Goal: Find specific page/section: Find specific page/section

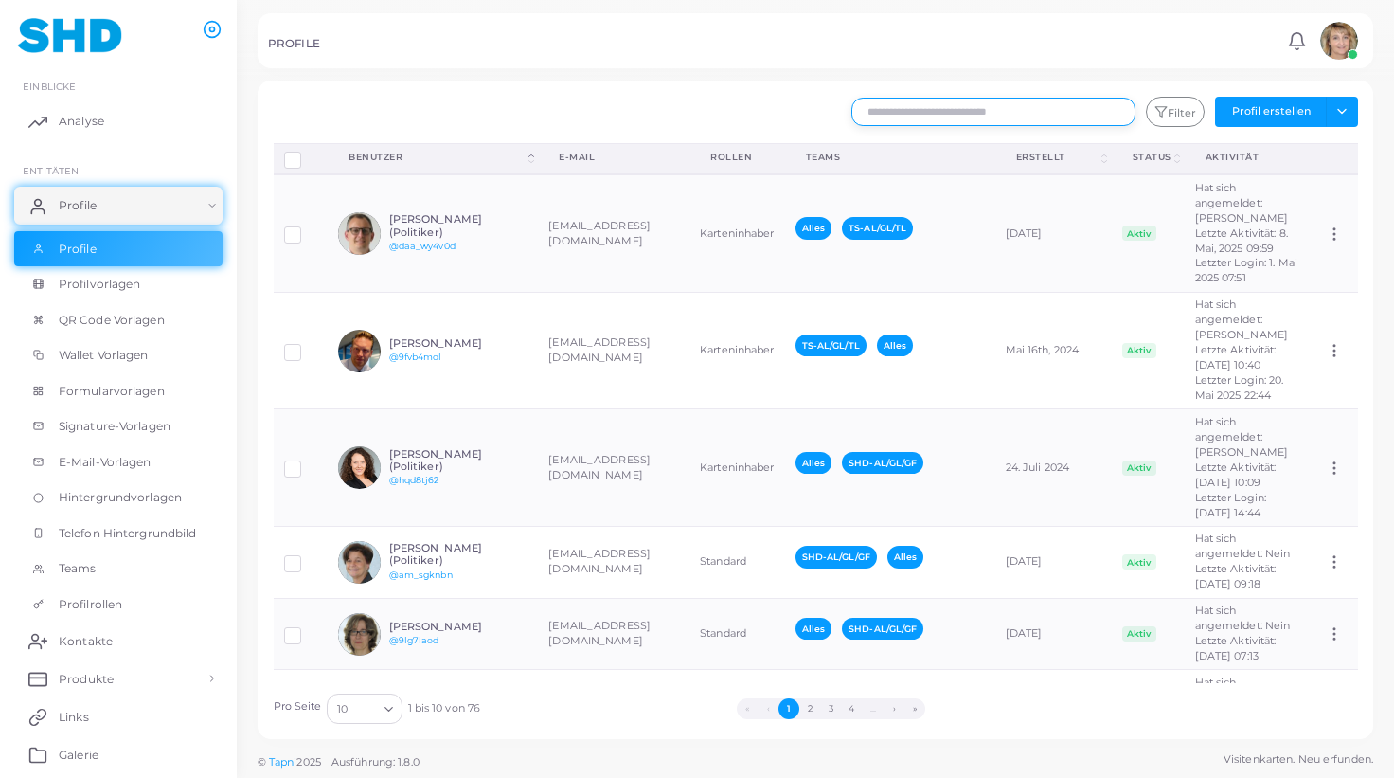
click at [989, 118] on input "text" at bounding box center [994, 112] width 284 height 28
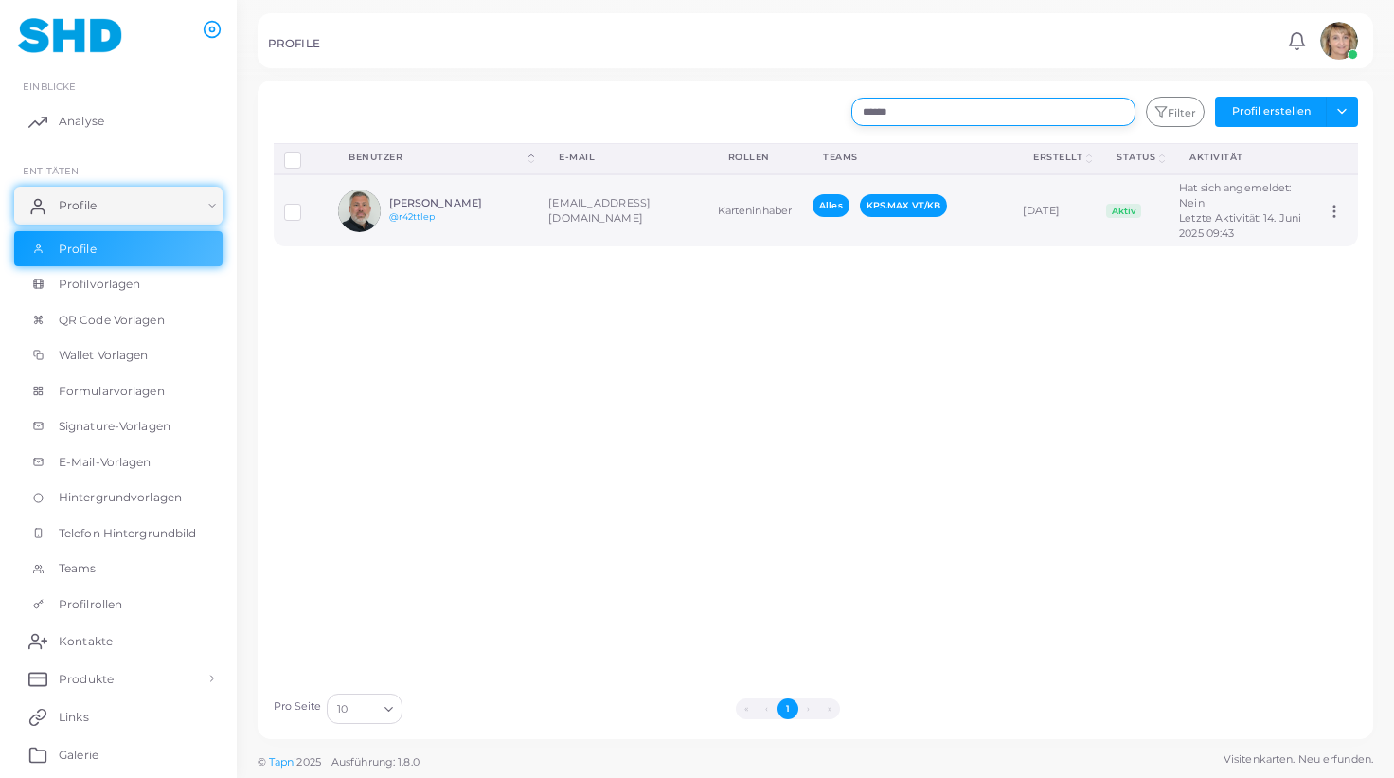
type input "******"
click at [522, 199] on h6 "[PERSON_NAME]" at bounding box center [458, 203] width 139 height 12
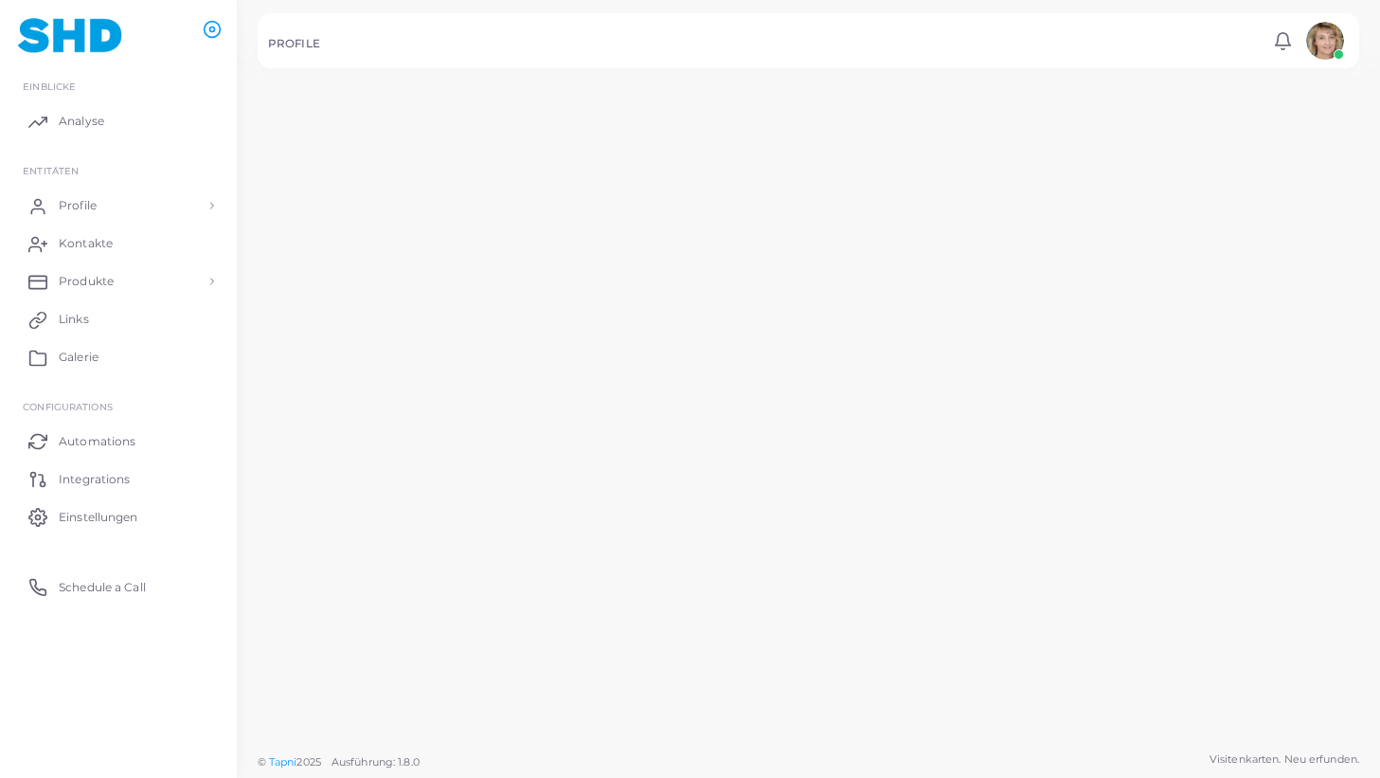
click at [522, 199] on td "[PERSON_NAME] @r42ttlep" at bounding box center [422, 205] width 217 height 74
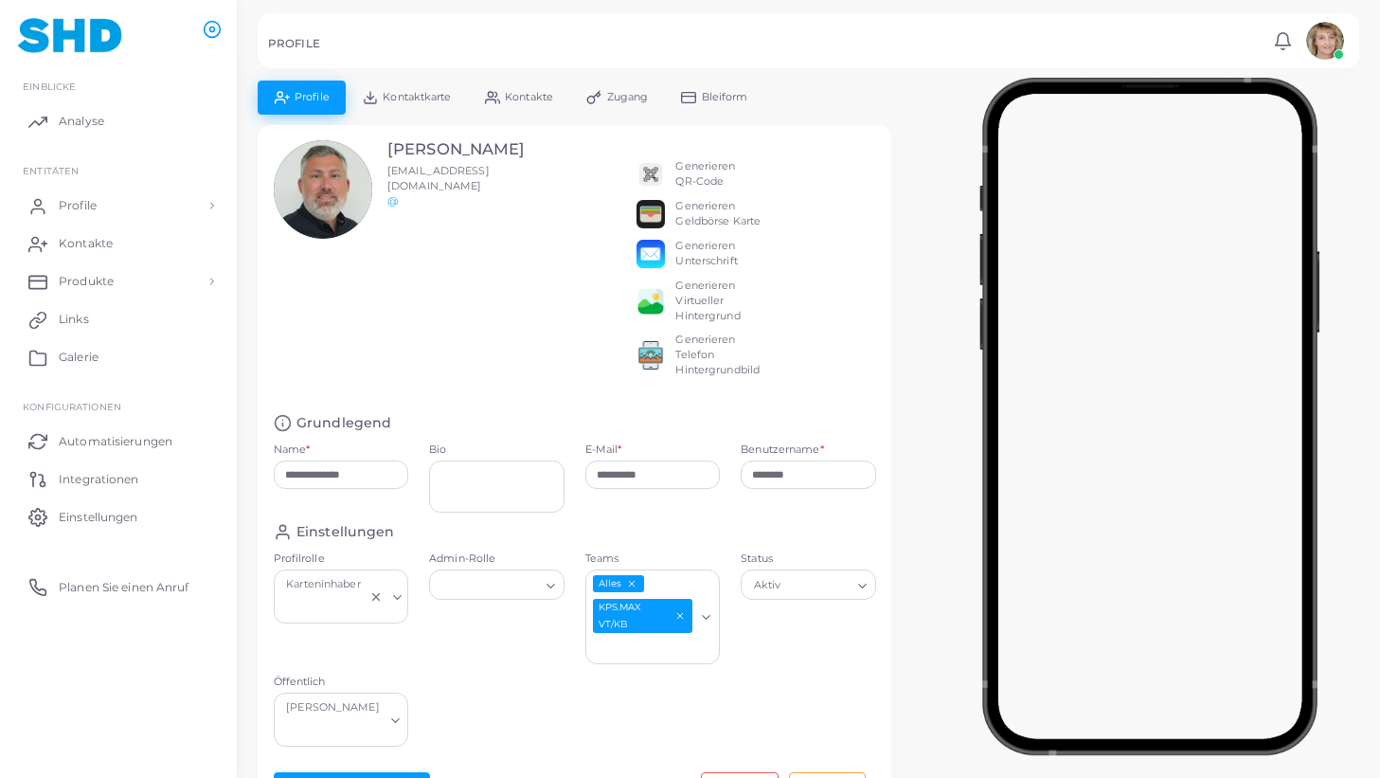
click at [424, 97] on span "Kontaktkarte" at bounding box center [417, 97] width 68 height 10
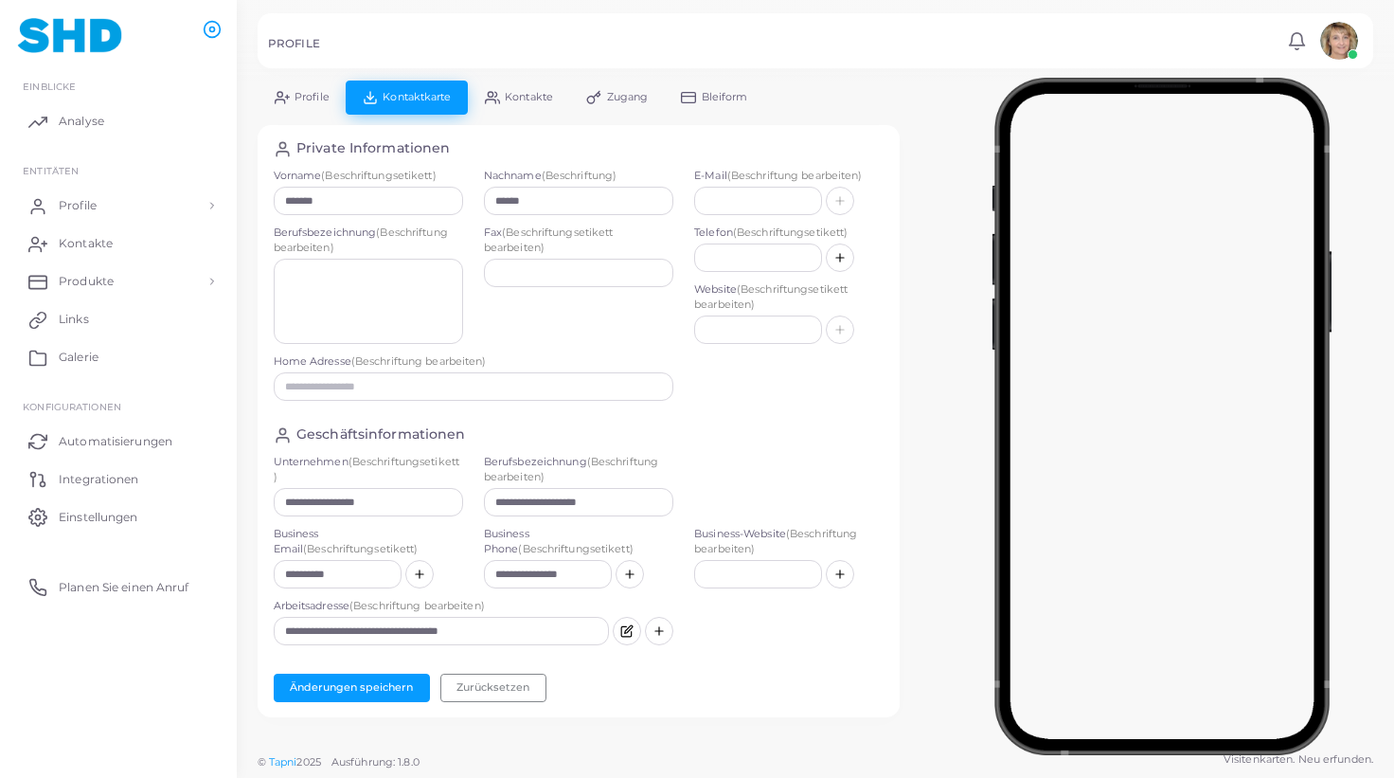
click at [525, 96] on span "Kontakte" at bounding box center [529, 97] width 48 height 10
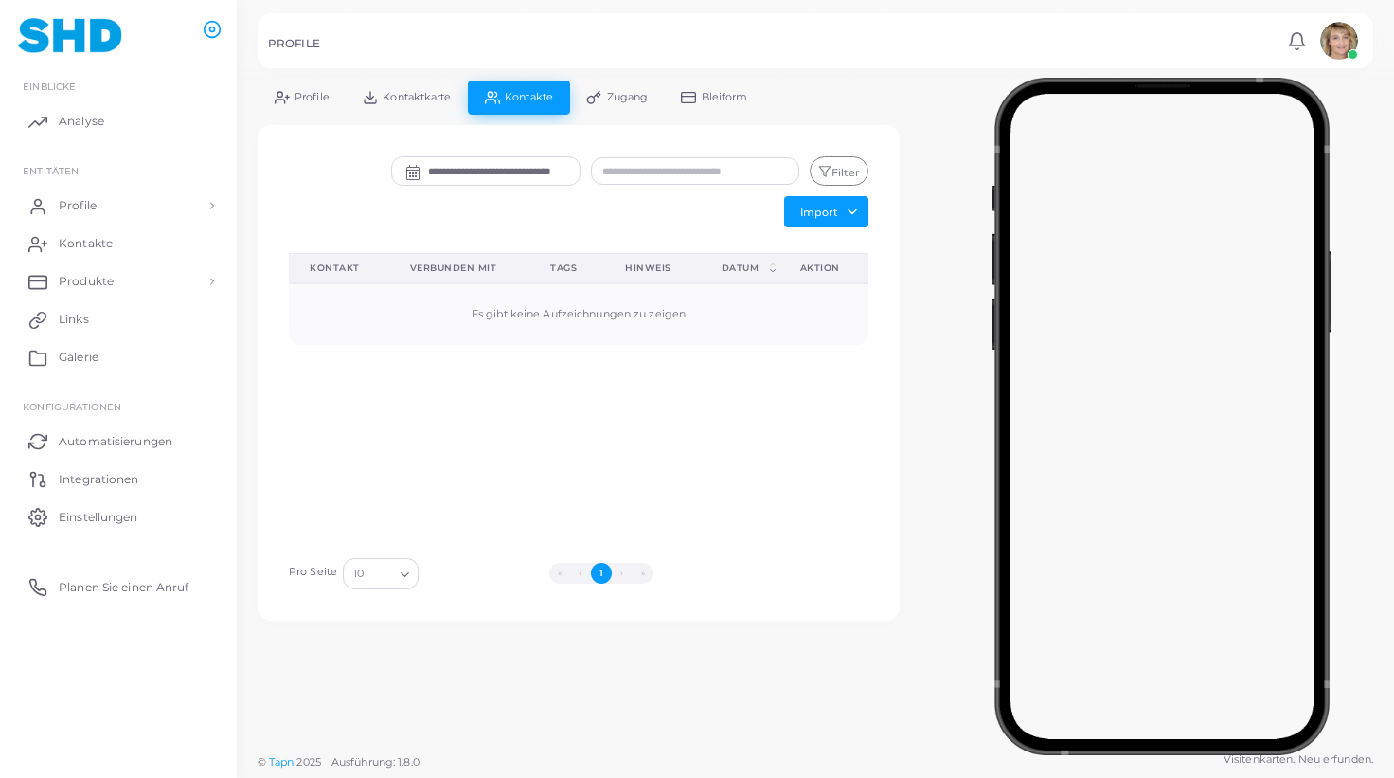
click at [305, 93] on span "Profile" at bounding box center [312, 97] width 35 height 10
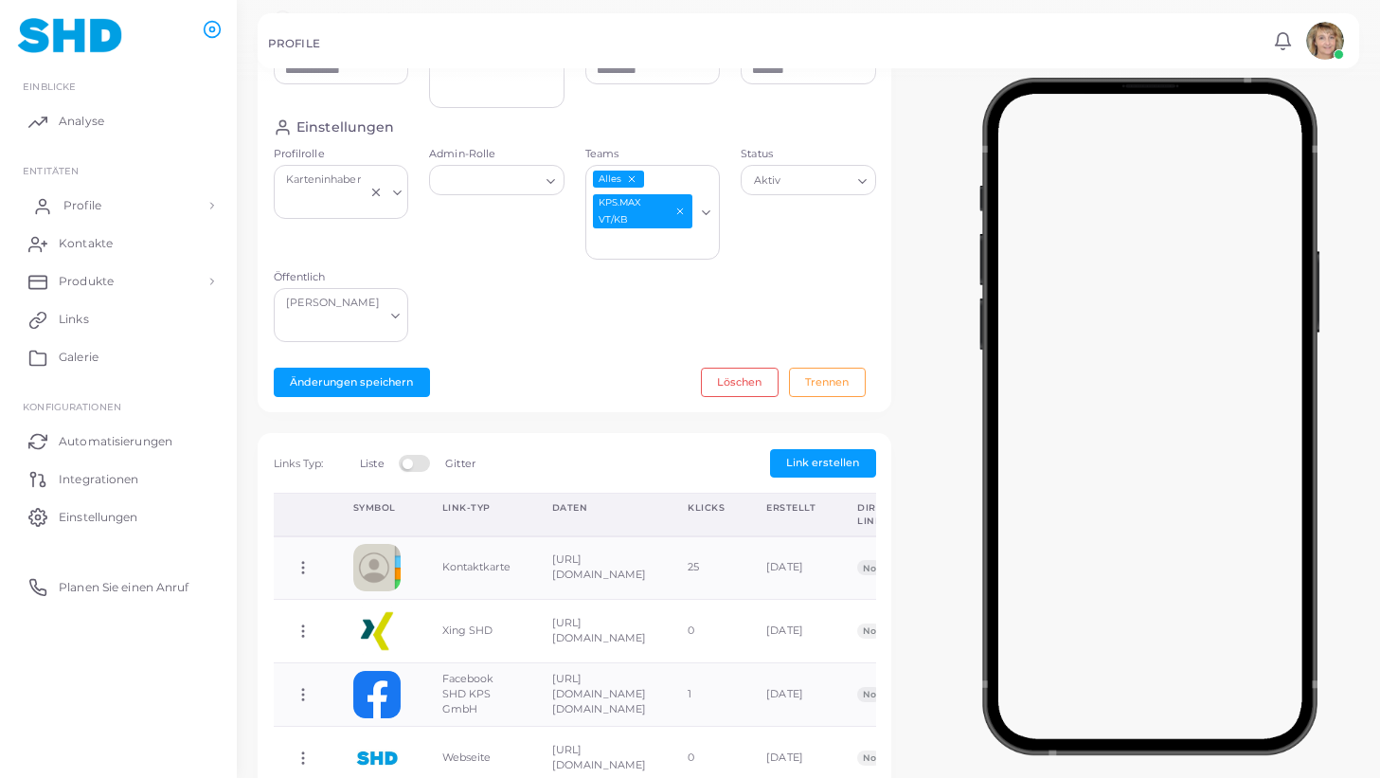
scroll to position [405, 0]
click at [87, 202] on span "Profile" at bounding box center [82, 205] width 38 height 17
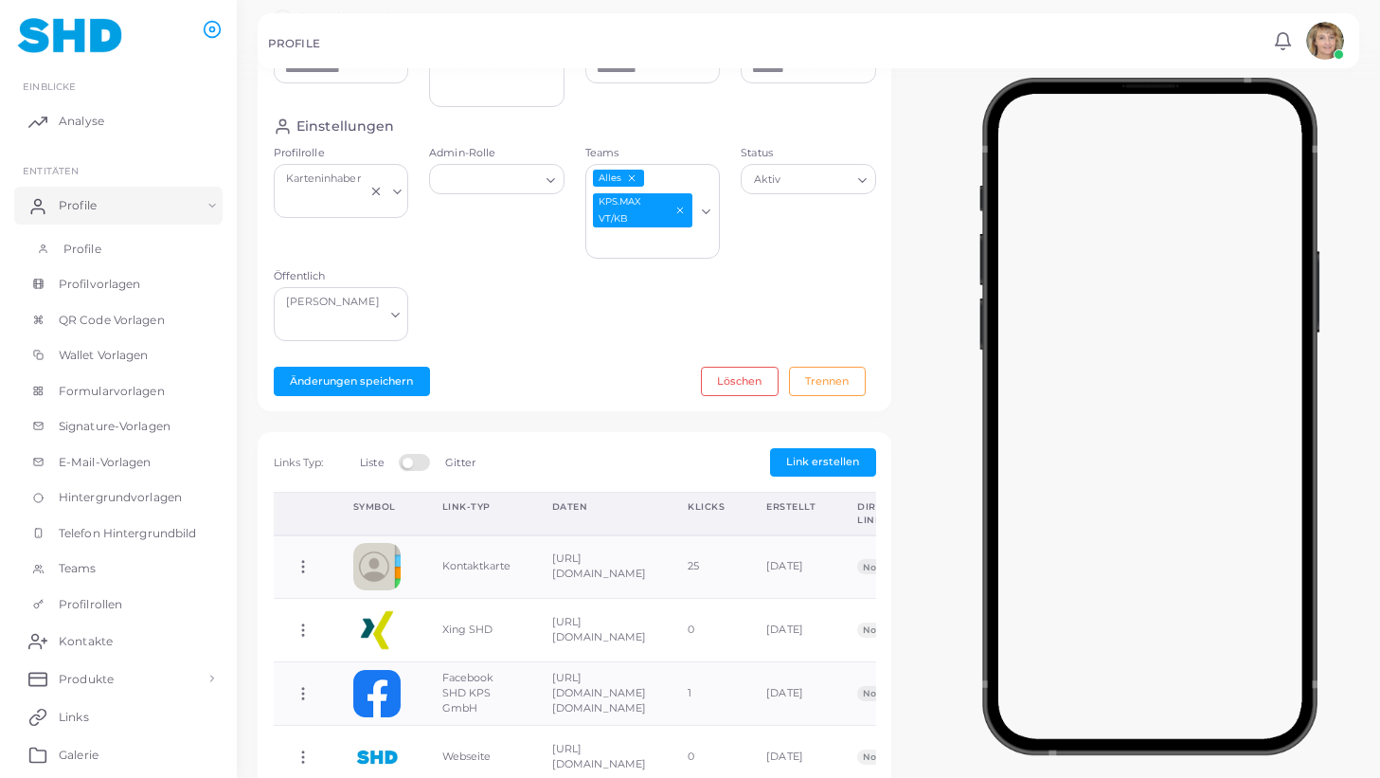
click at [73, 243] on span "Profile" at bounding box center [82, 249] width 38 height 17
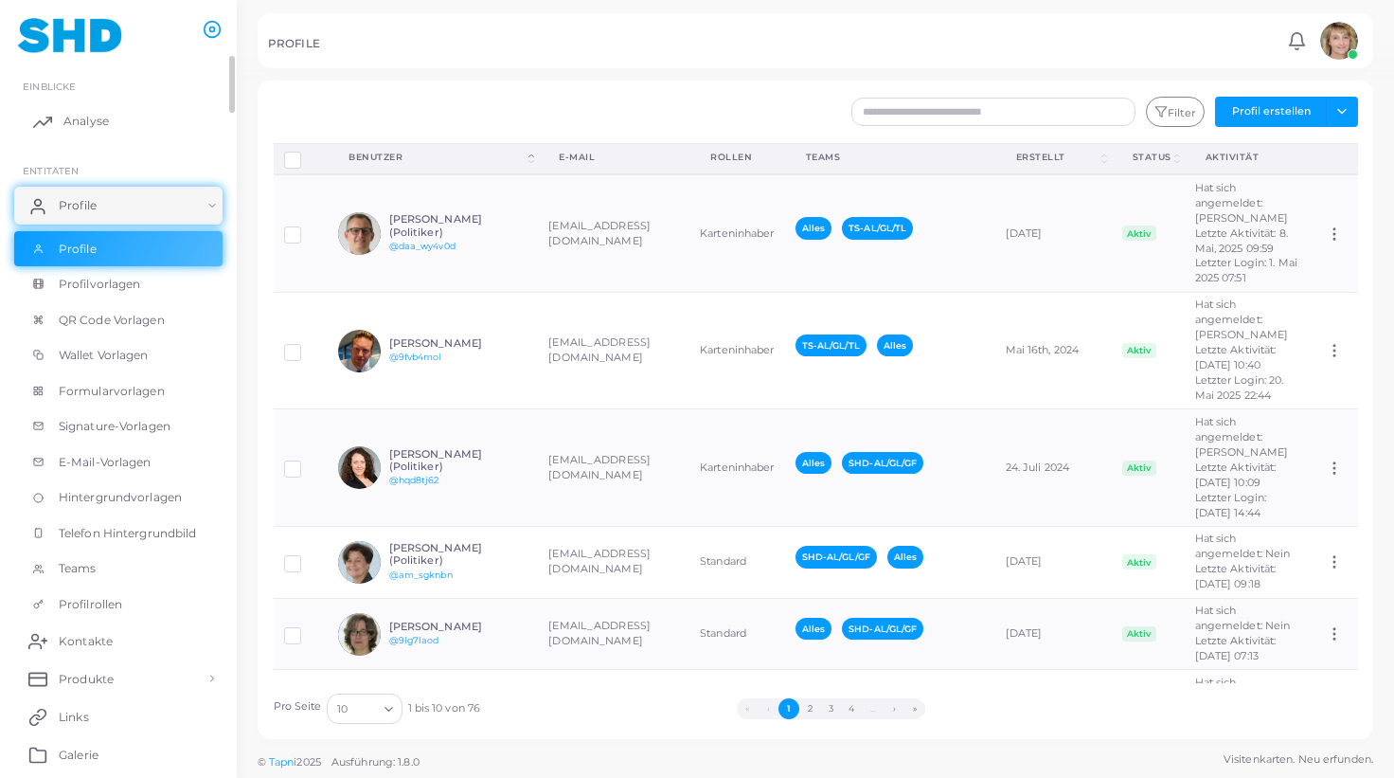
click at [66, 118] on span "Analyse" at bounding box center [85, 121] width 45 height 17
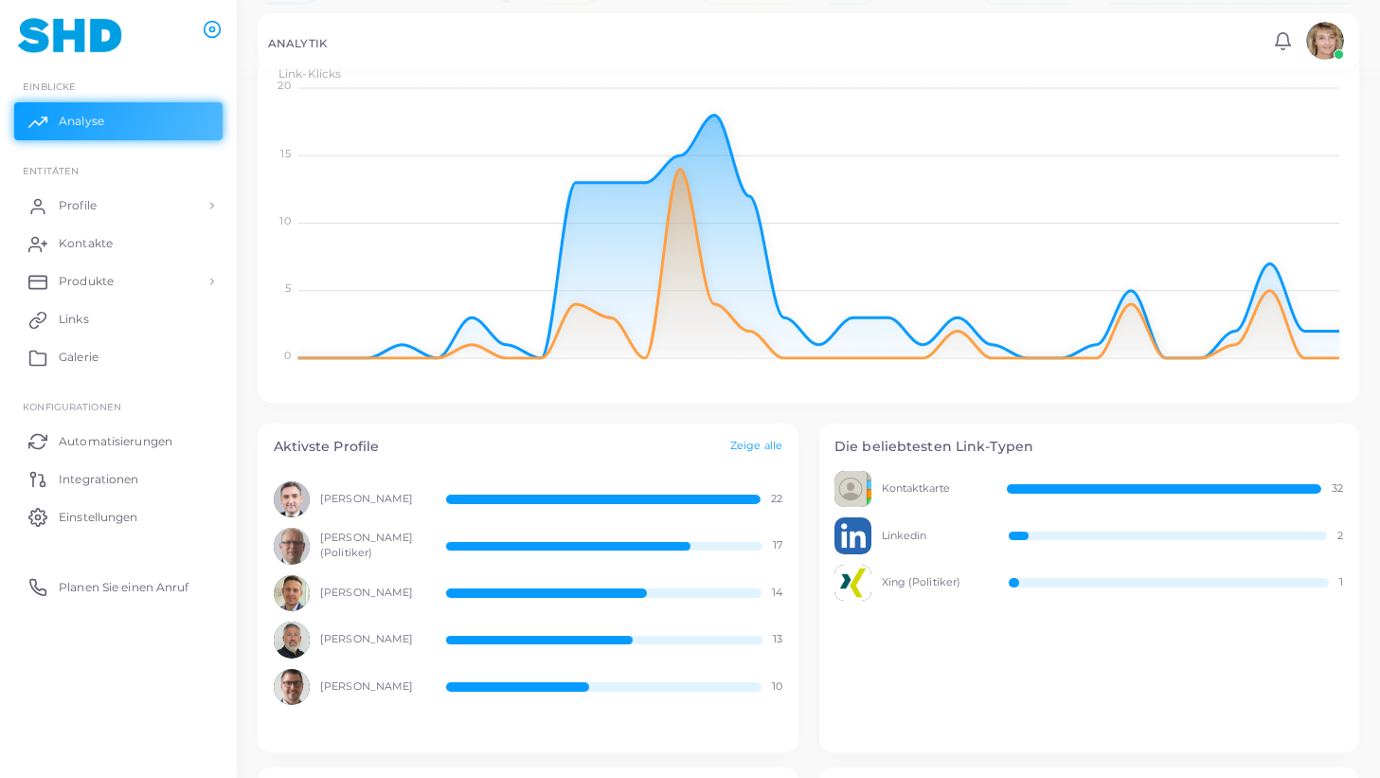
scroll to position [279, 0]
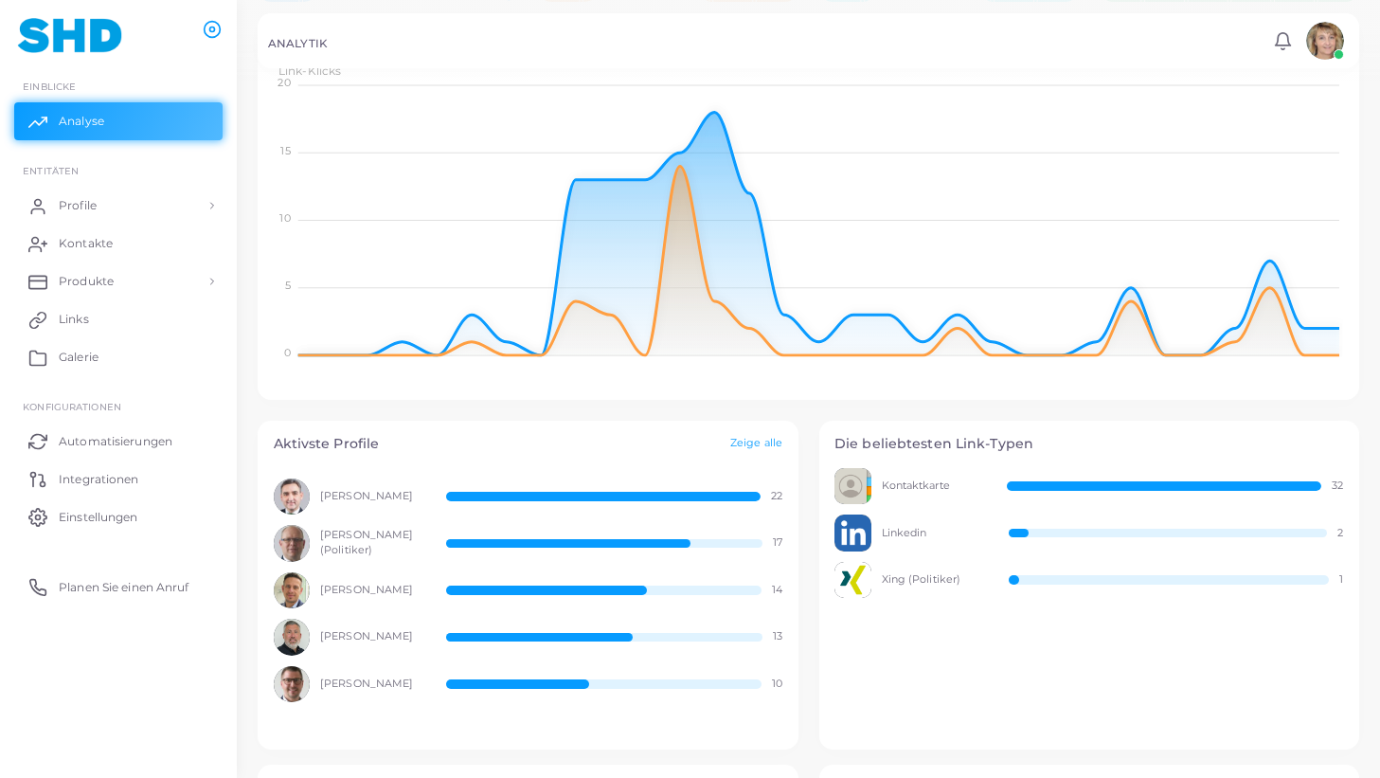
click at [628, 635] on div at bounding box center [539, 637] width 187 height 9
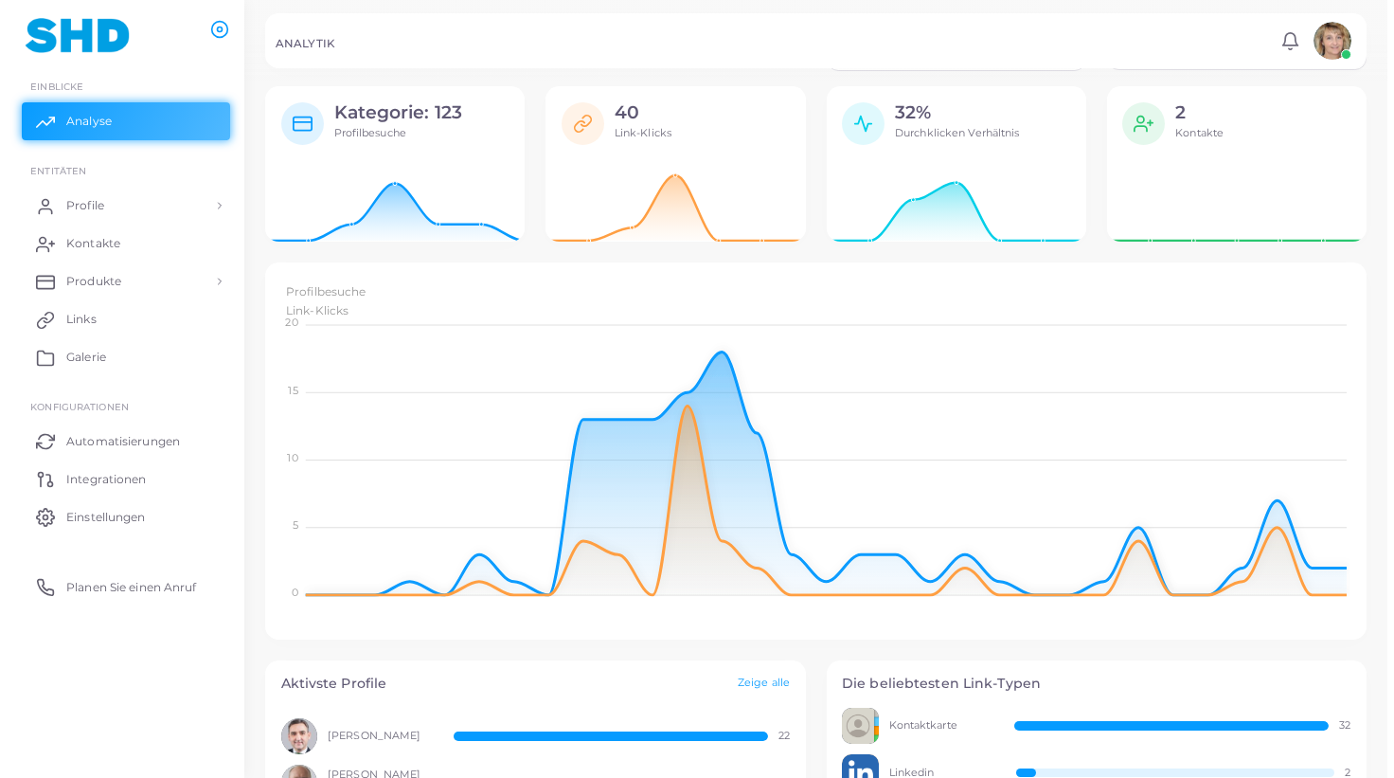
scroll to position [0, 0]
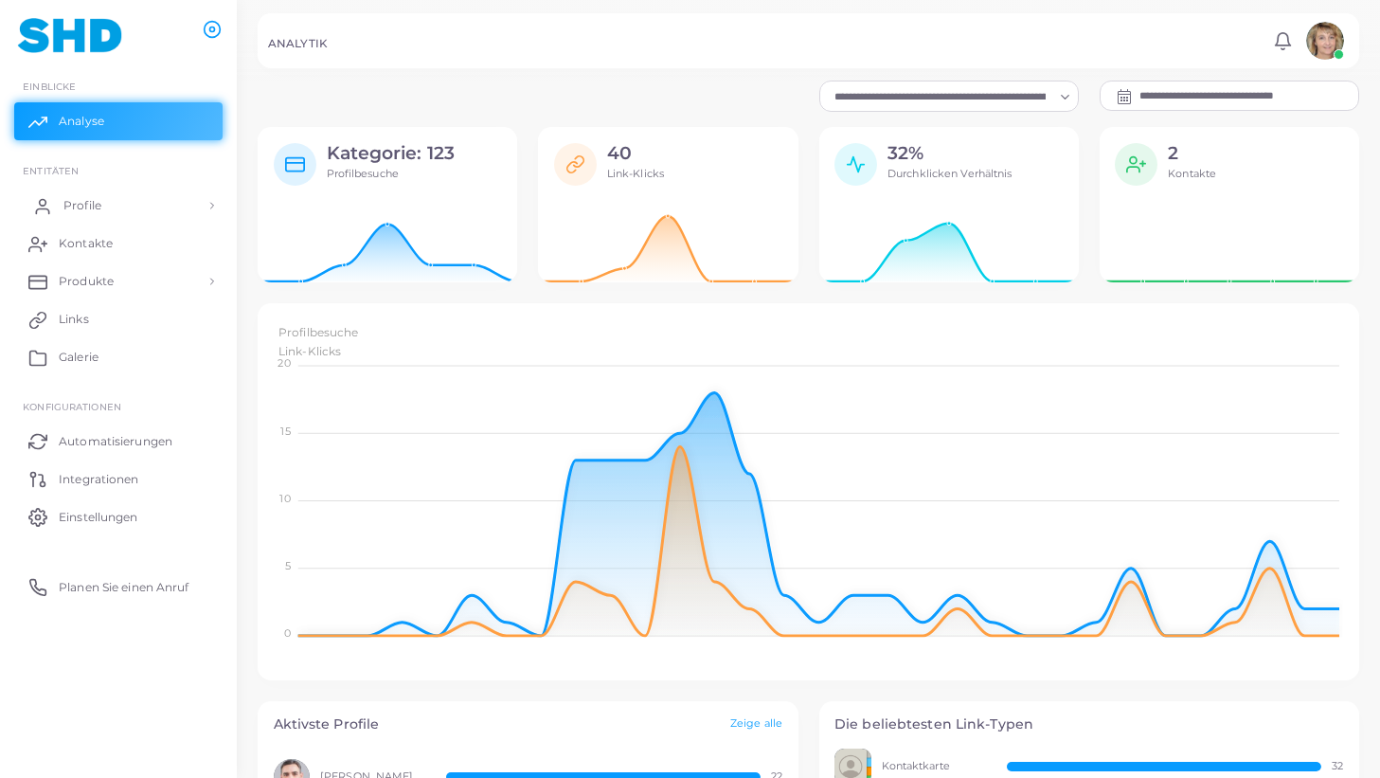
click at [108, 207] on link "Profile" at bounding box center [118, 206] width 208 height 38
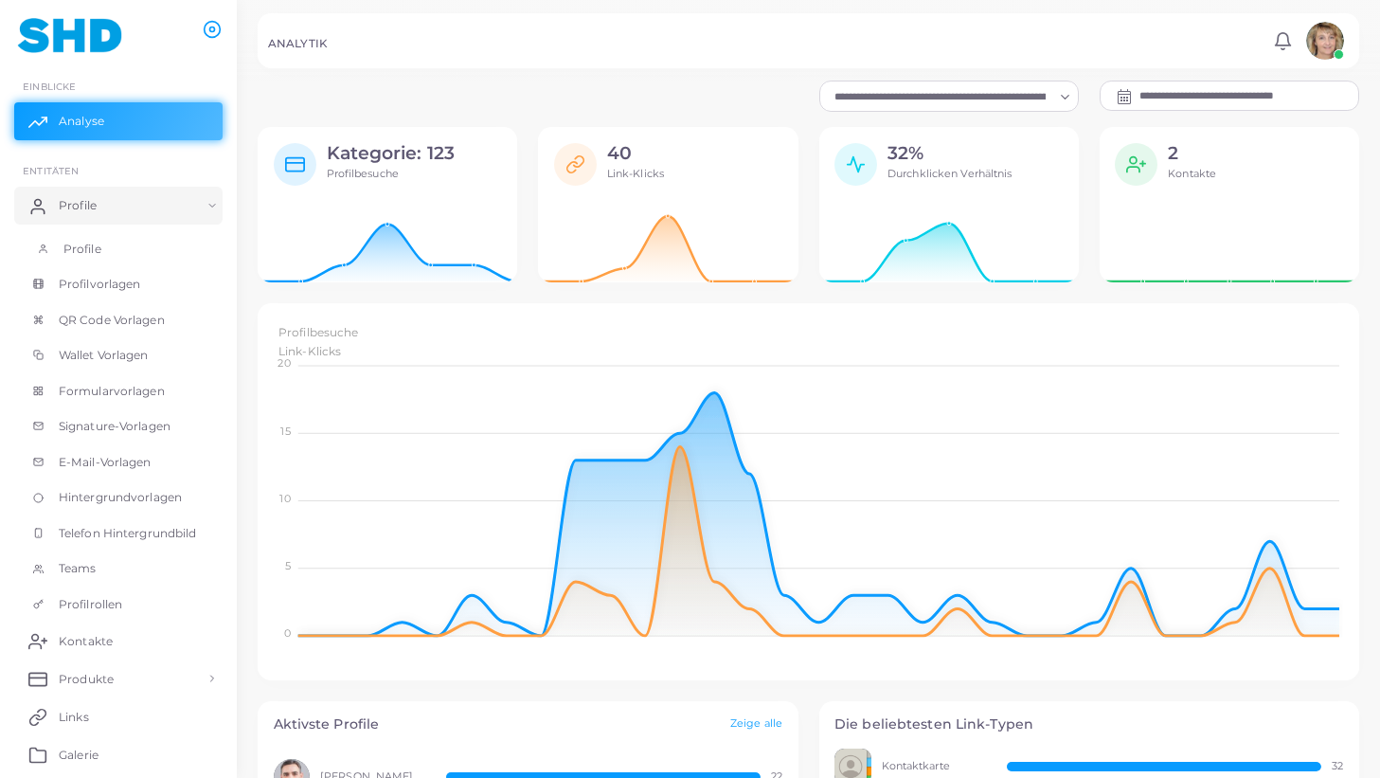
click at [79, 244] on span "Profile" at bounding box center [82, 249] width 38 height 17
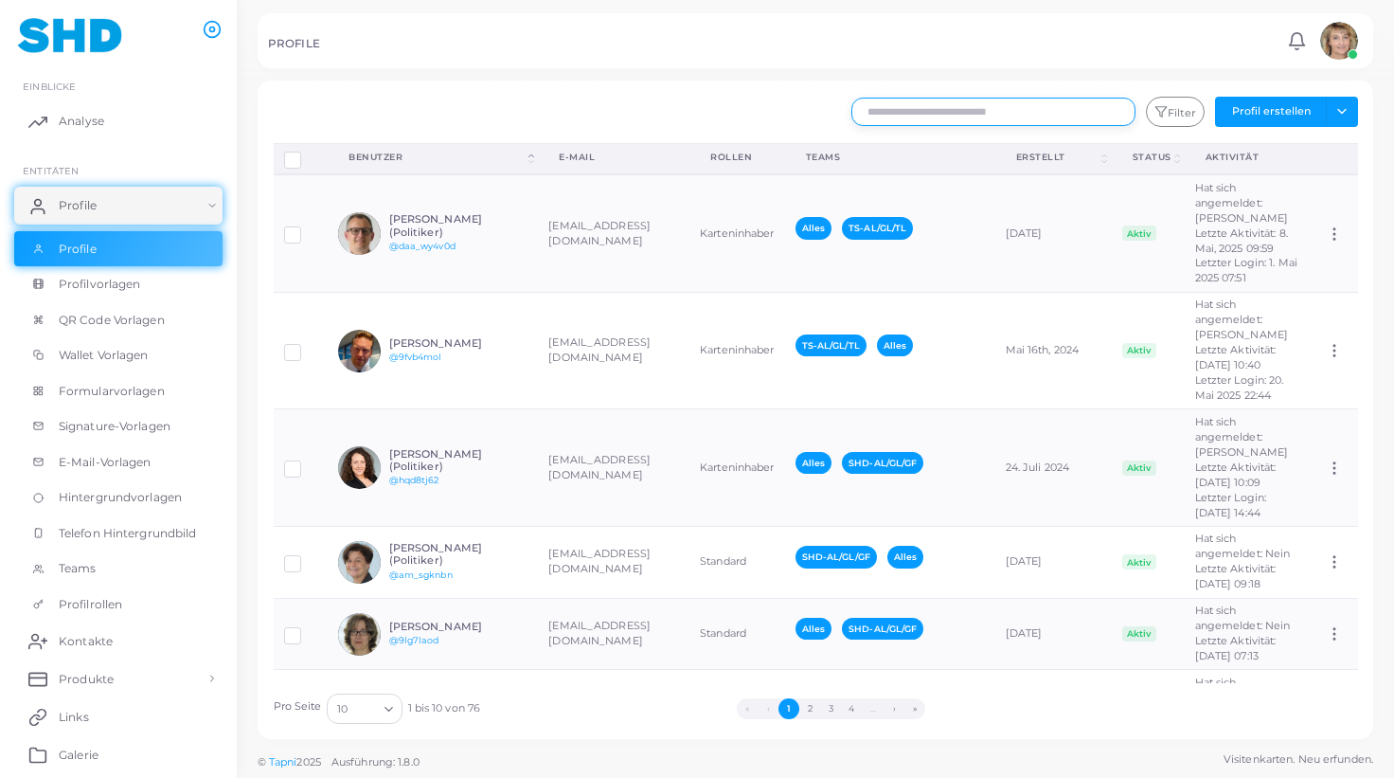
click at [953, 117] on input "text" at bounding box center [994, 112] width 284 height 28
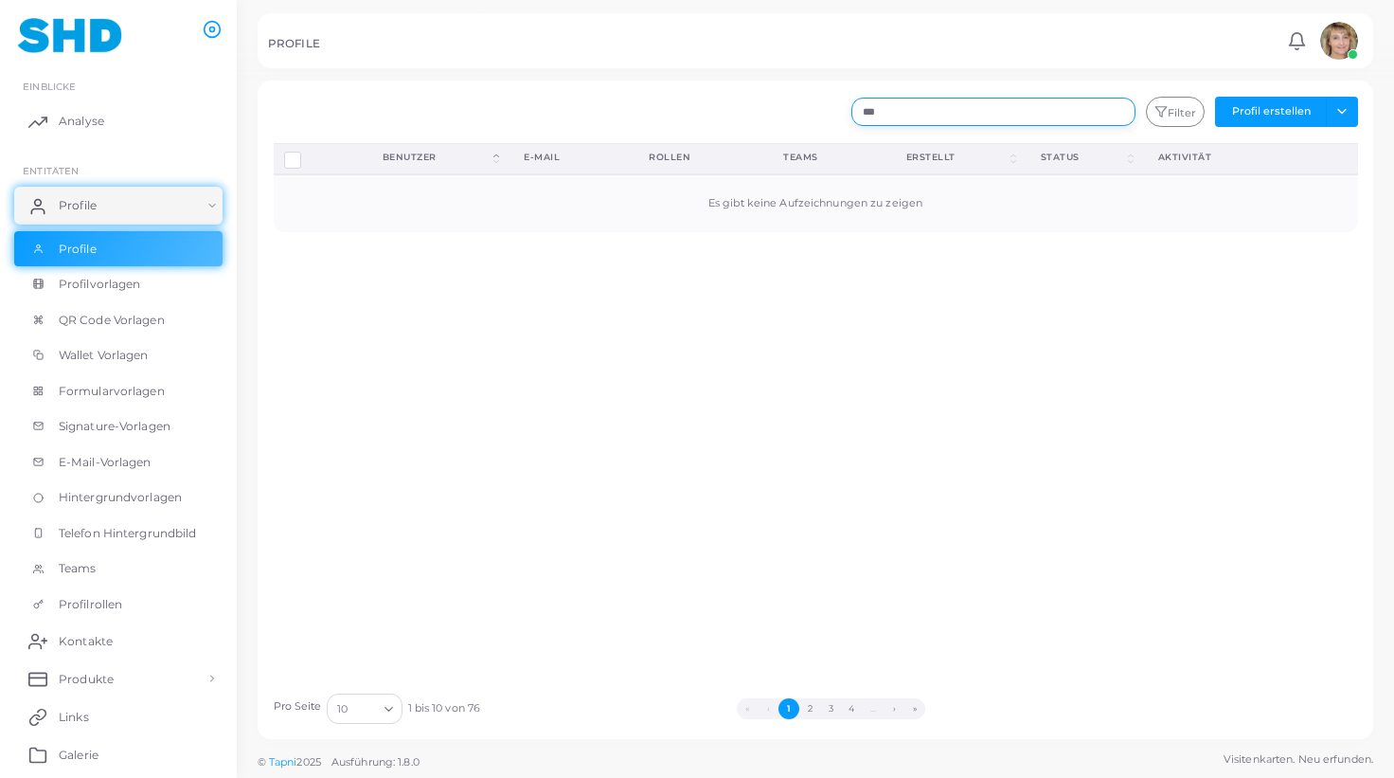
drag, startPoint x: 904, startPoint y: 113, endPoint x: 858, endPoint y: 112, distance: 45.5
click at [858, 112] on input "***" at bounding box center [994, 112] width 284 height 28
type input "********"
